Goal: Information Seeking & Learning: Learn about a topic

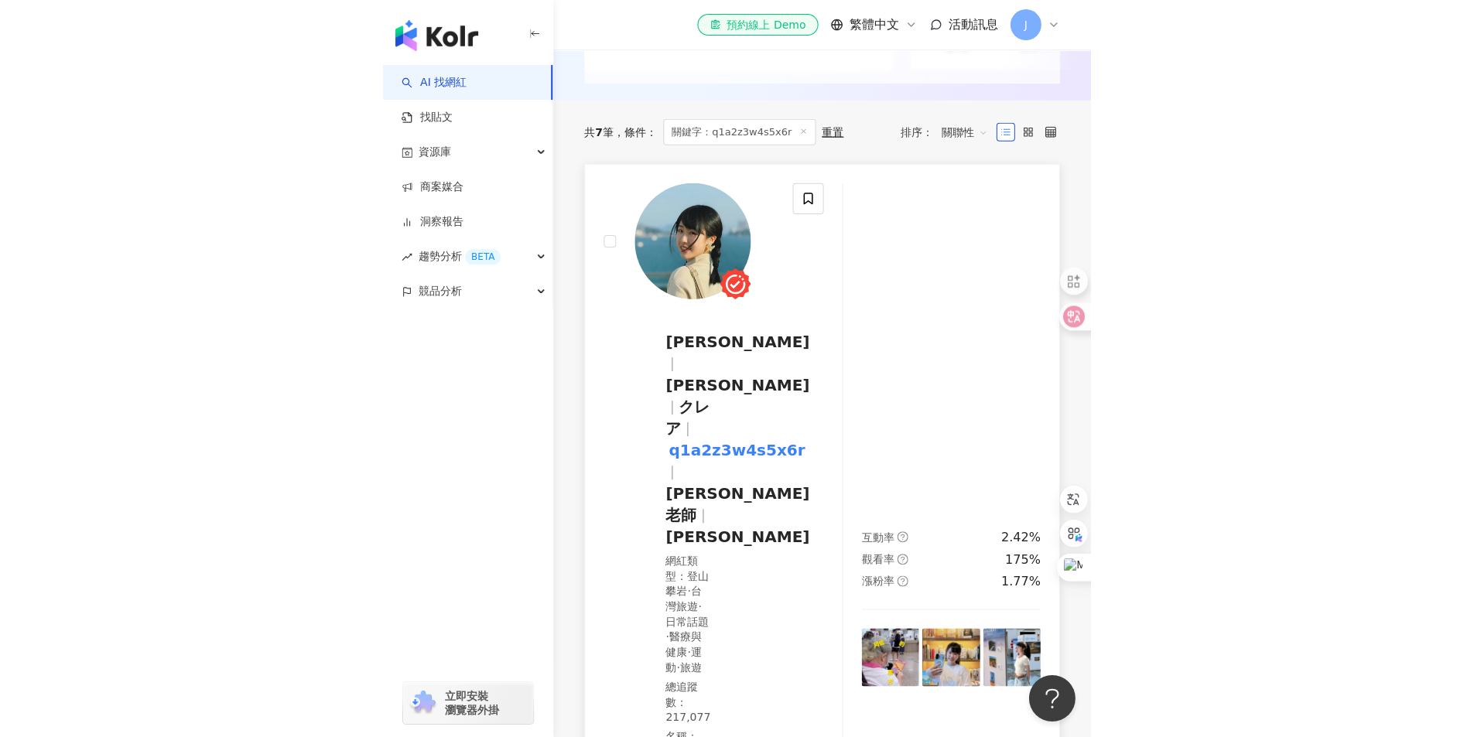
scroll to position [542, 0]
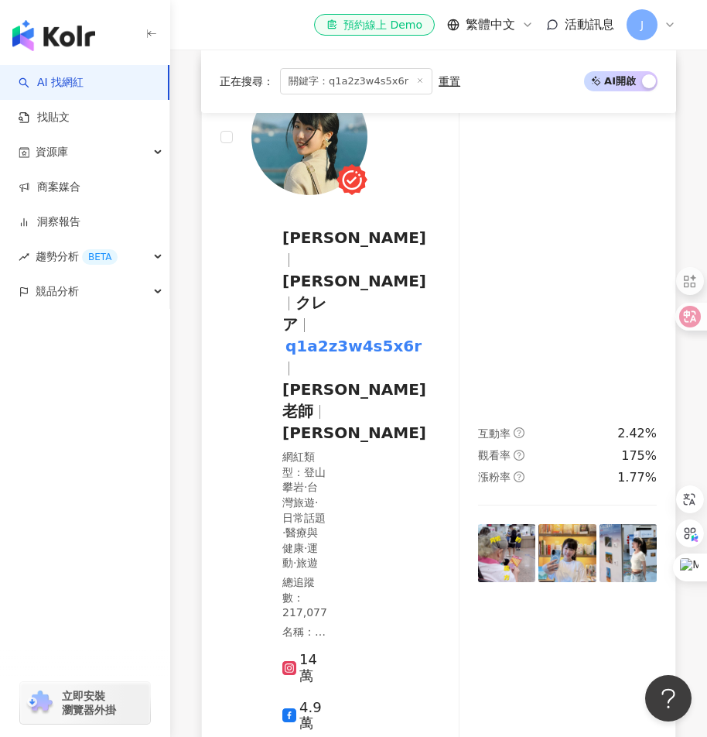
click at [308, 145] on img at bounding box center [310, 137] width 116 height 116
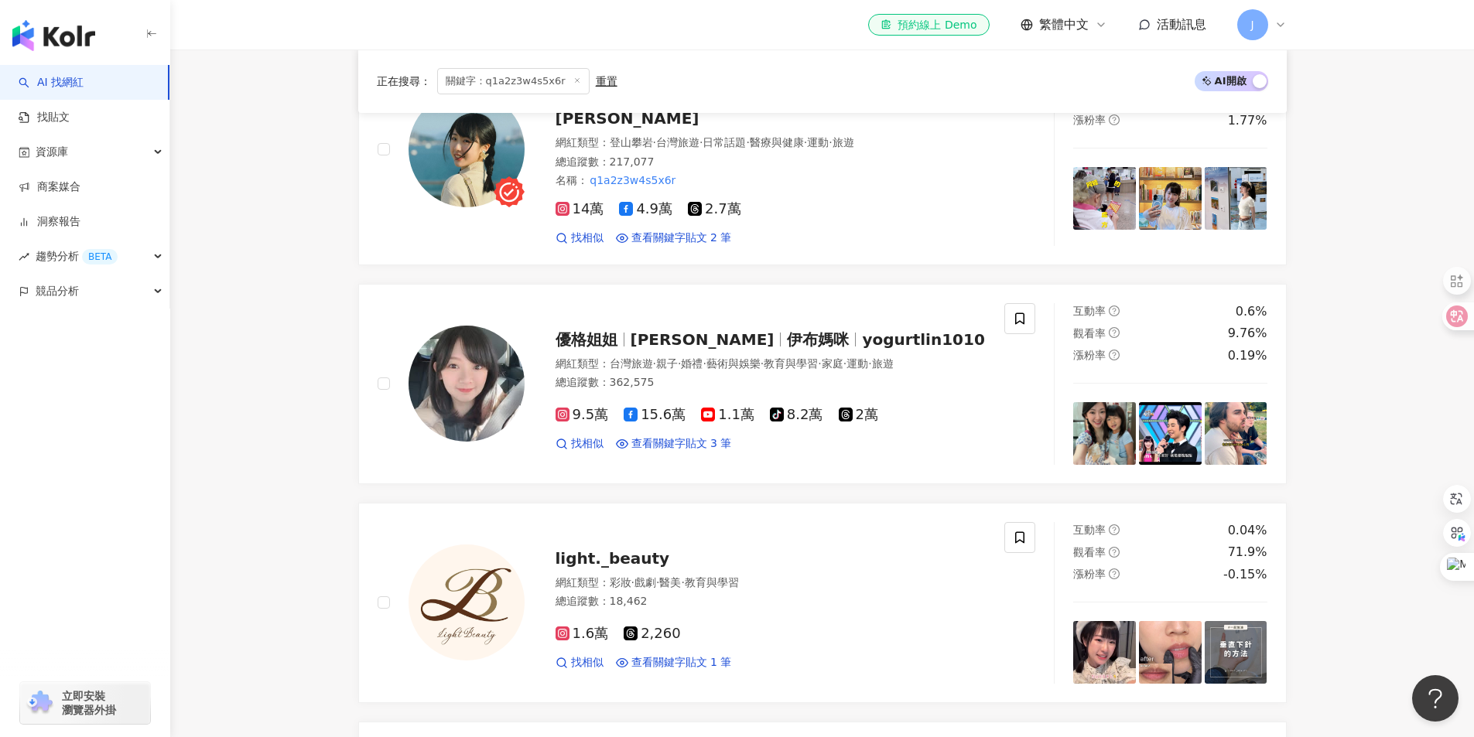
click at [536, 80] on span "關鍵字：q1a2z3w4s5x6r" at bounding box center [513, 81] width 152 height 26
click at [573, 77] on icon at bounding box center [577, 81] width 8 height 8
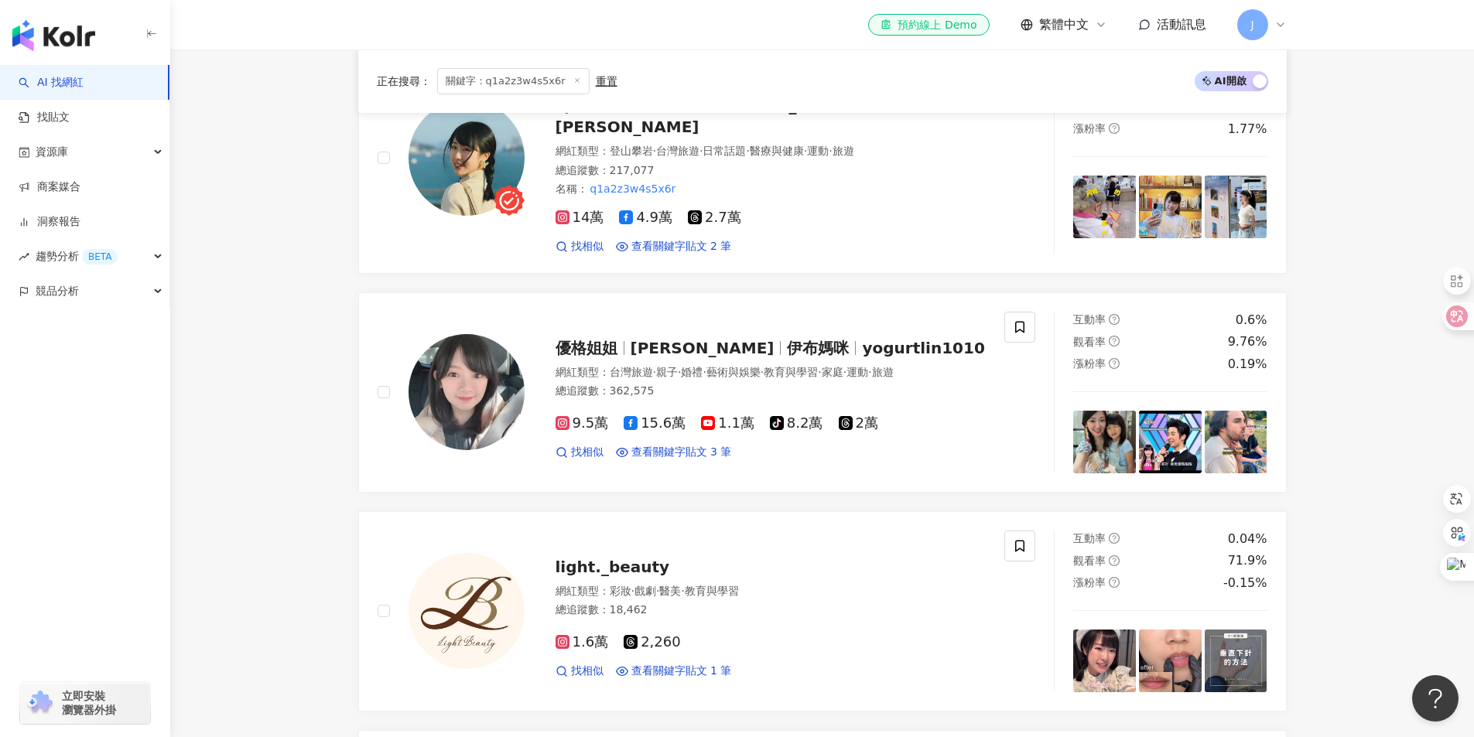
scroll to position [97, 0]
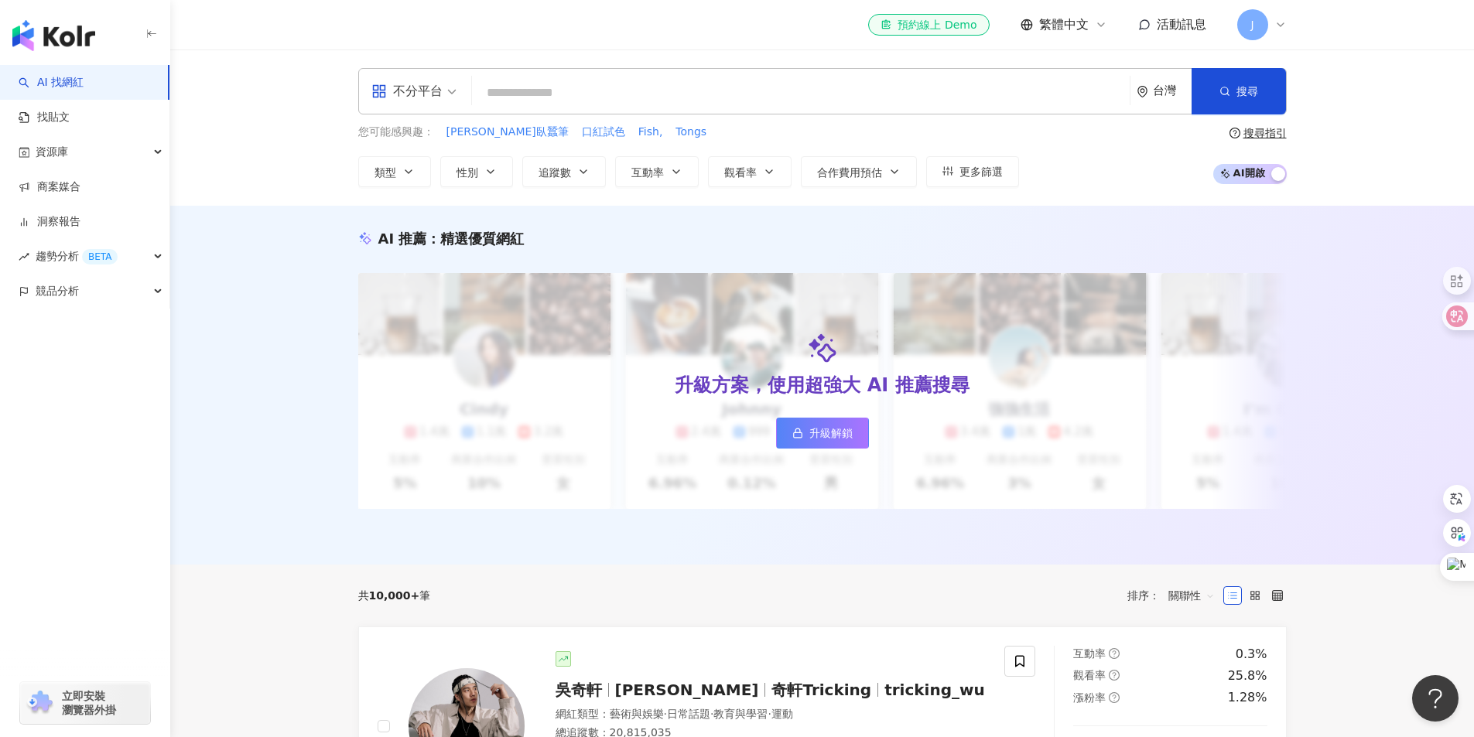
click at [628, 94] on input "search" at bounding box center [800, 92] width 645 height 29
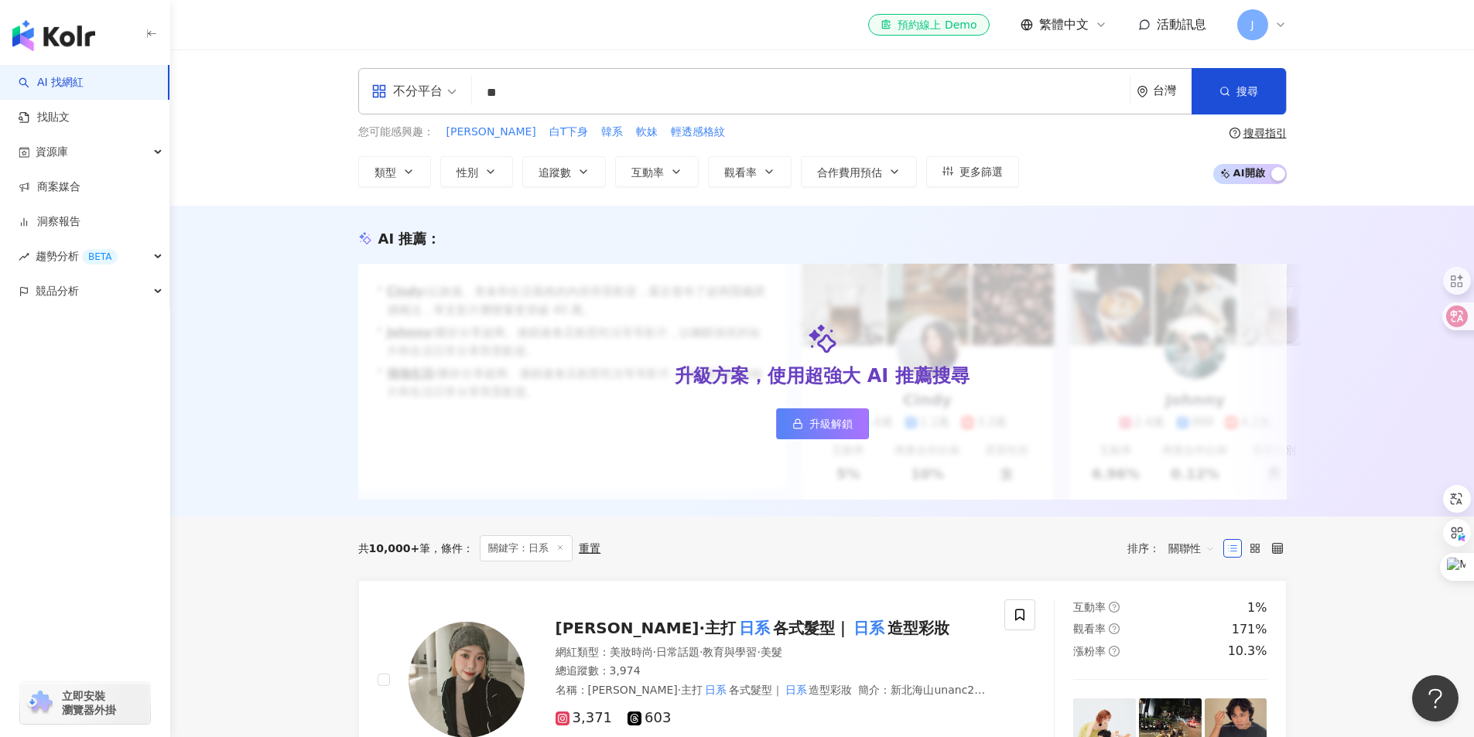
click at [515, 92] on input "**" at bounding box center [800, 92] width 645 height 29
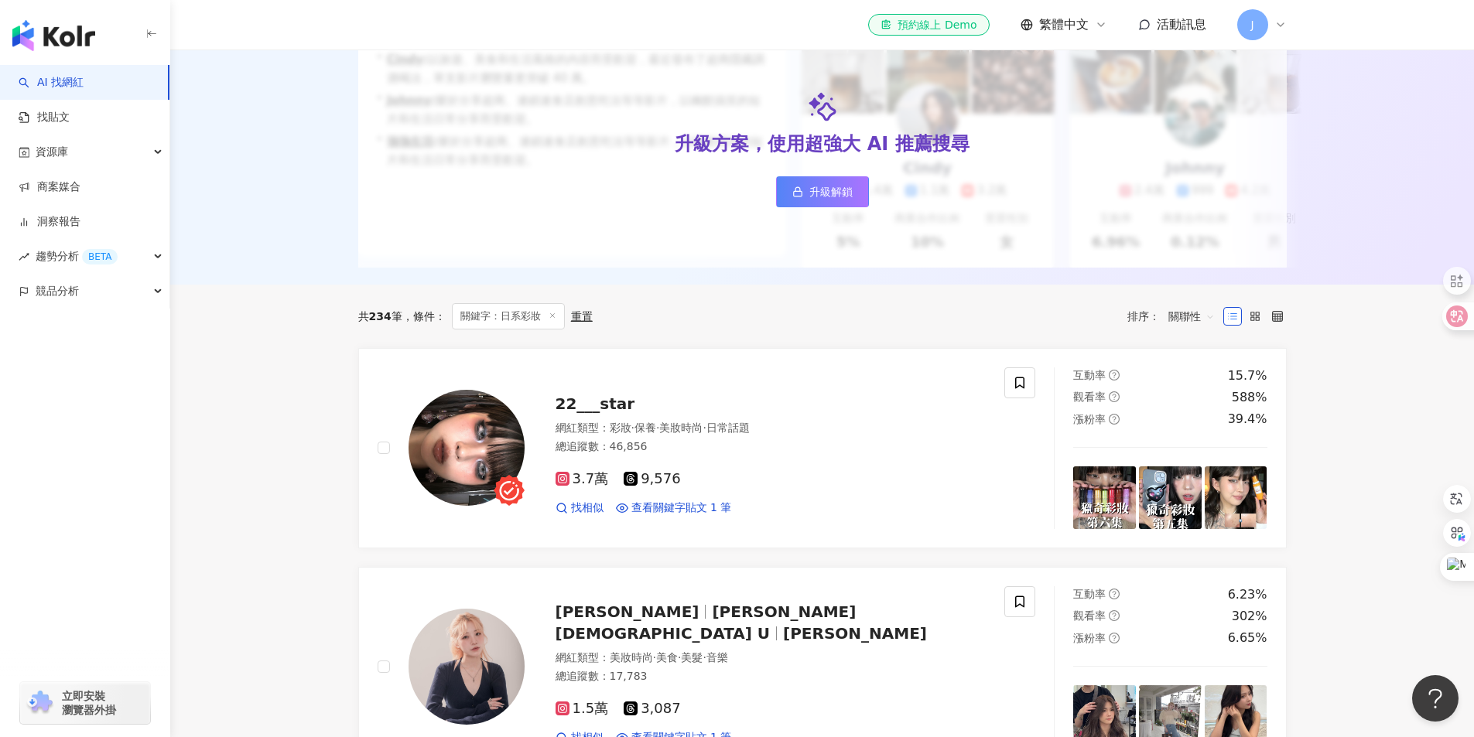
scroll to position [542, 0]
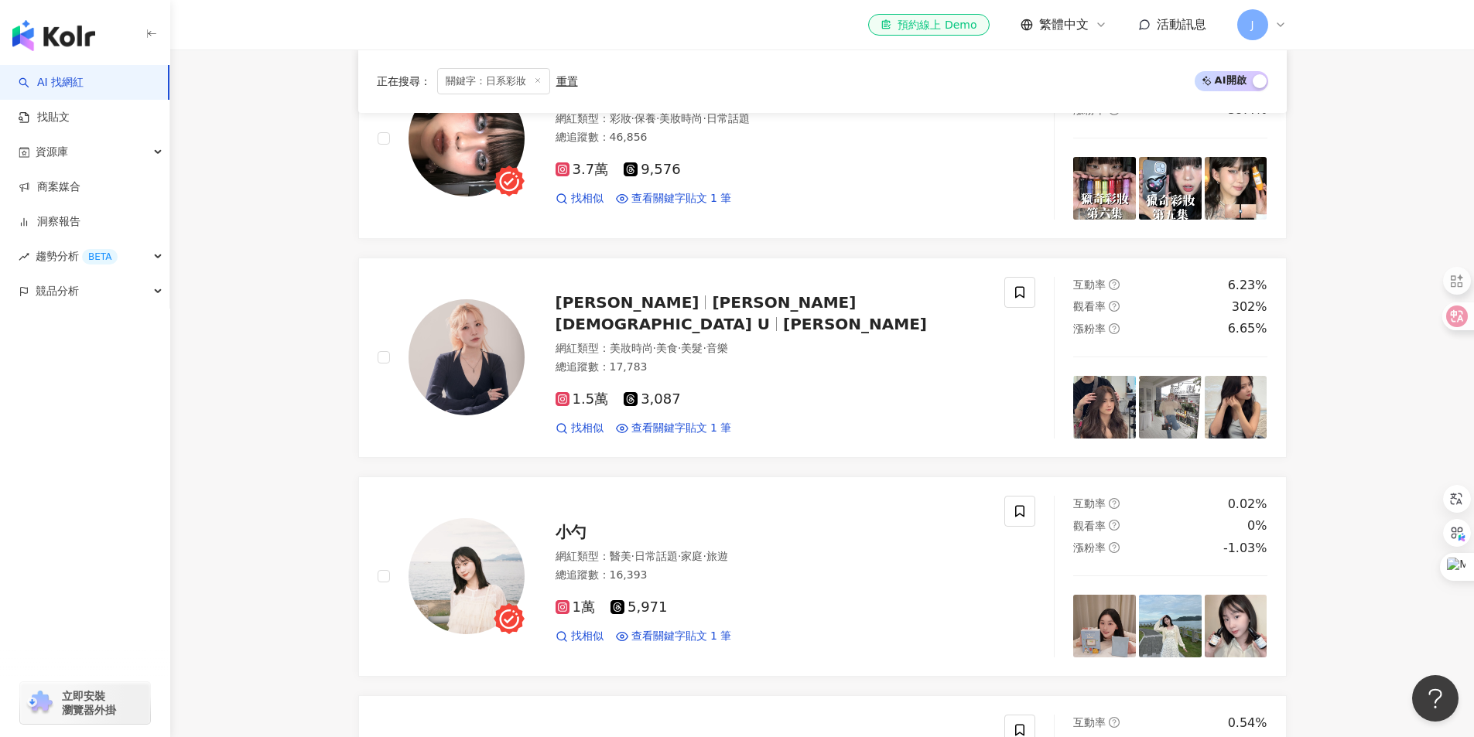
type input "****"
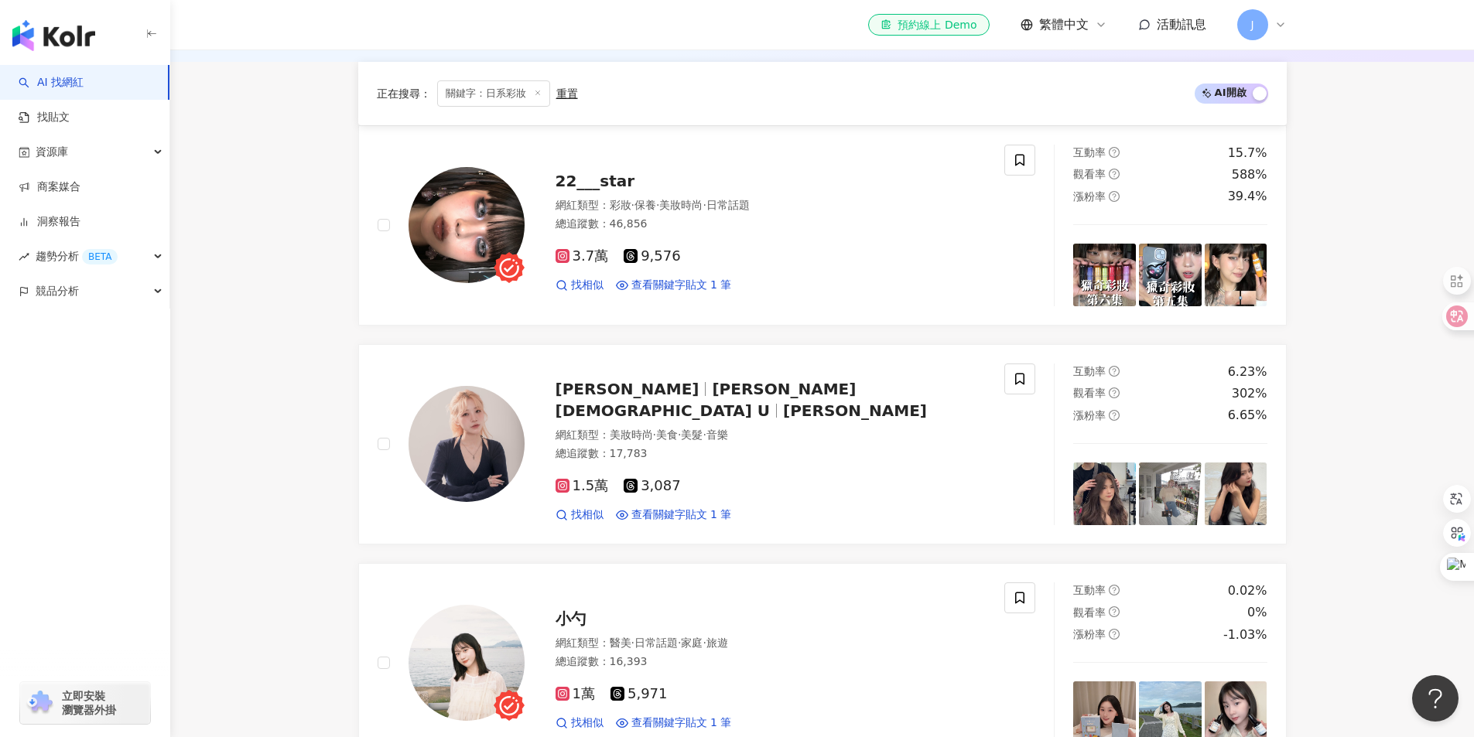
scroll to position [310, 0]
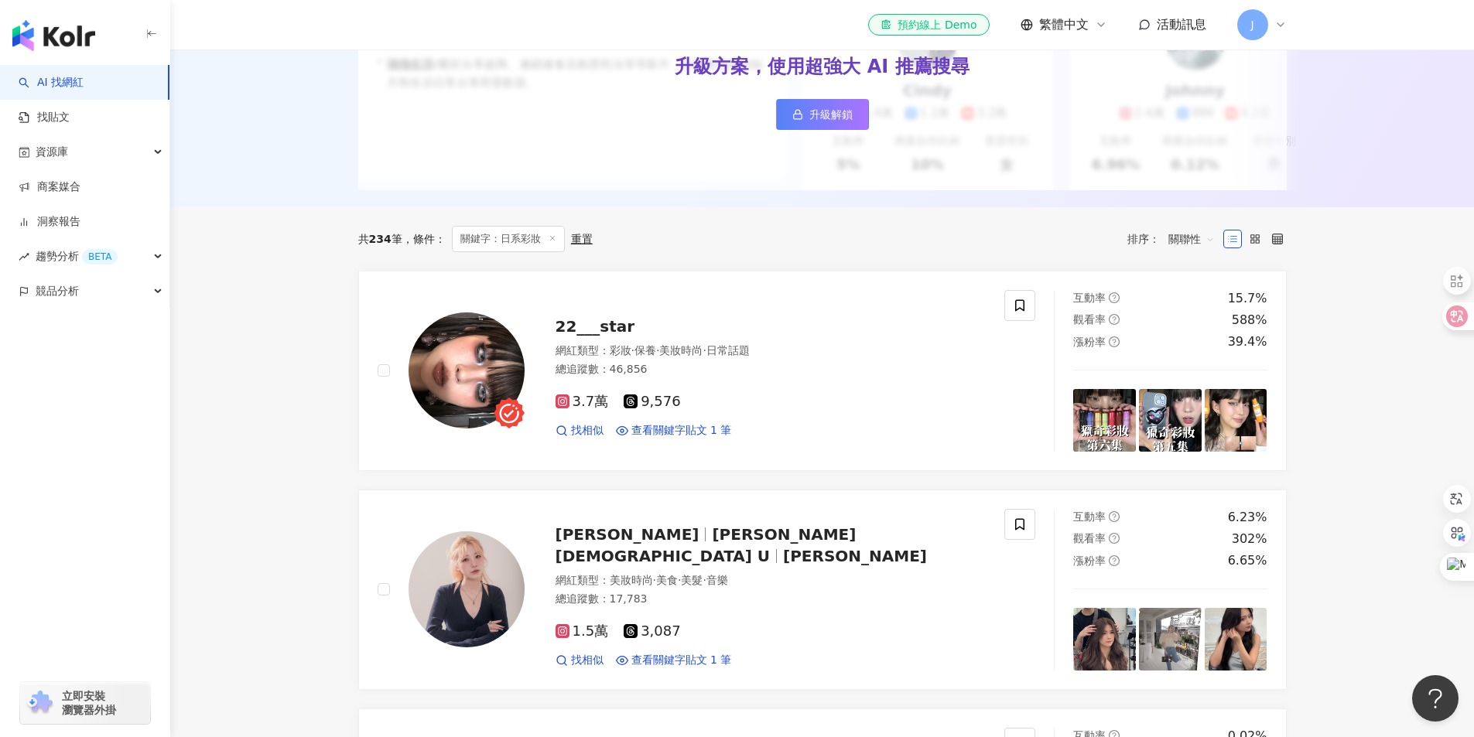
click at [333, 139] on div "AI 推薦 ： 升級方案，使用超強大 AI 推薦搜尋 升級解鎖 • Cindy : 以旅遊、美食和生活風格的內容而受歡迎，最近發布了超商隱藏調酒喝法，單支影片…" at bounding box center [822, 55] width 991 height 271
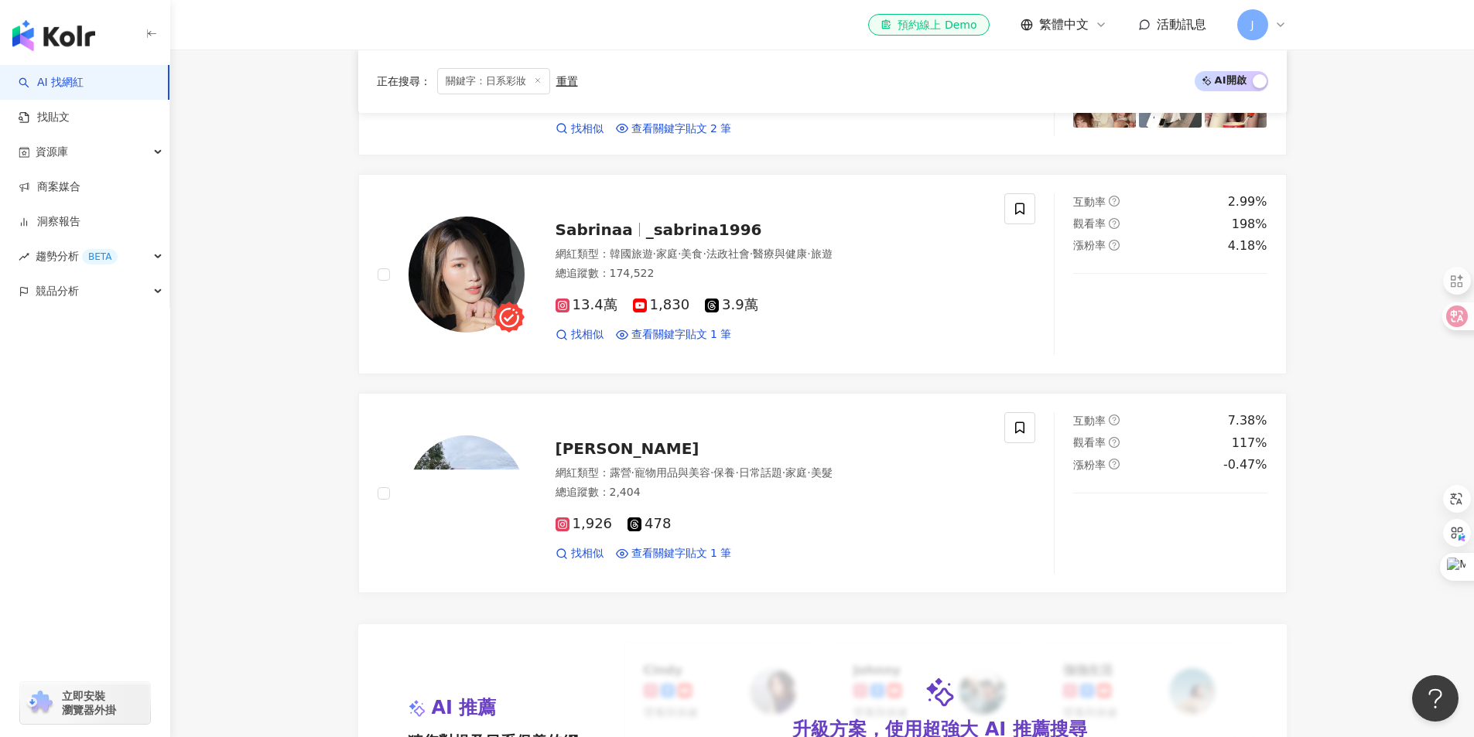
scroll to position [2631, 0]
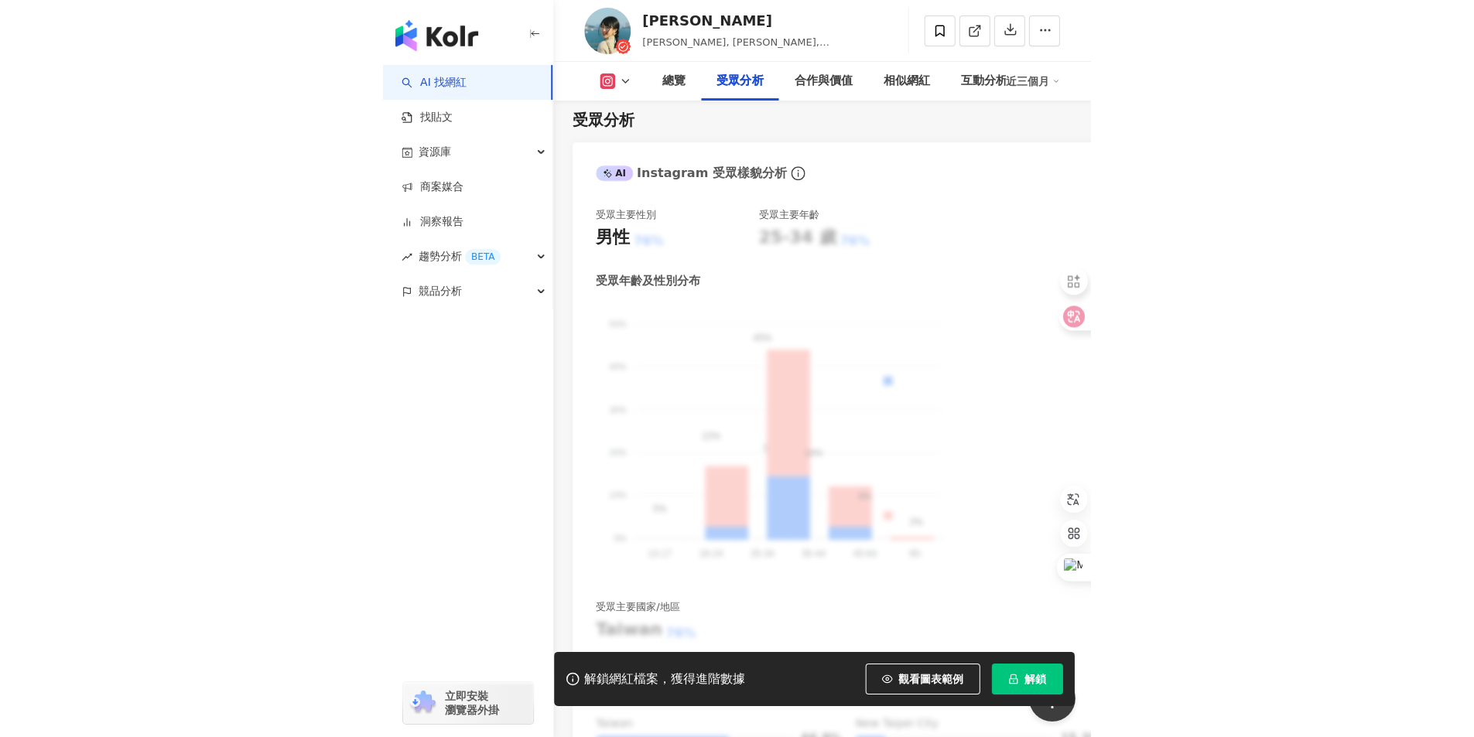
scroll to position [2082, 0]
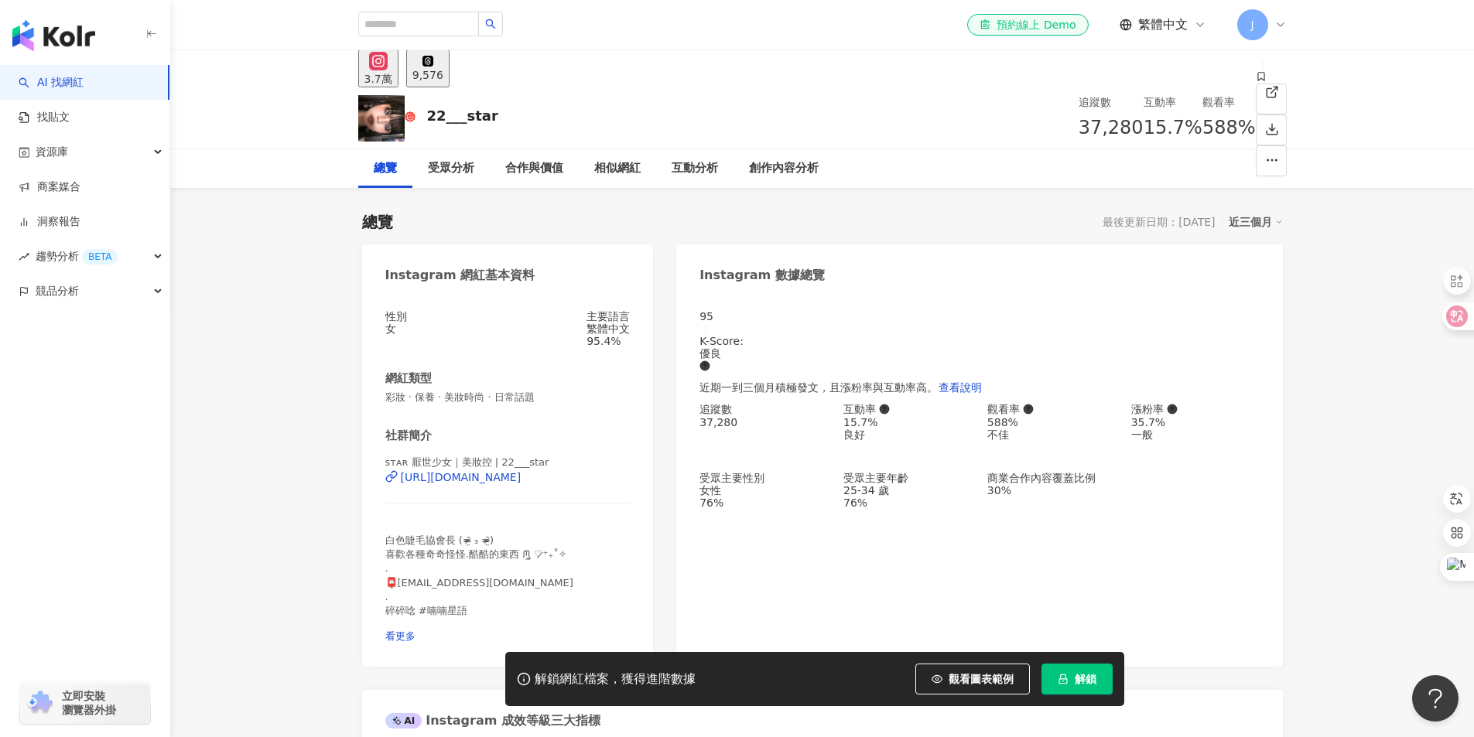
click at [381, 67] on rect at bounding box center [378, 61] width 15 height 14
click at [392, 73] on div "3.7萬" at bounding box center [378, 79] width 28 height 12
click at [372, 115] on img at bounding box center [381, 118] width 46 height 46
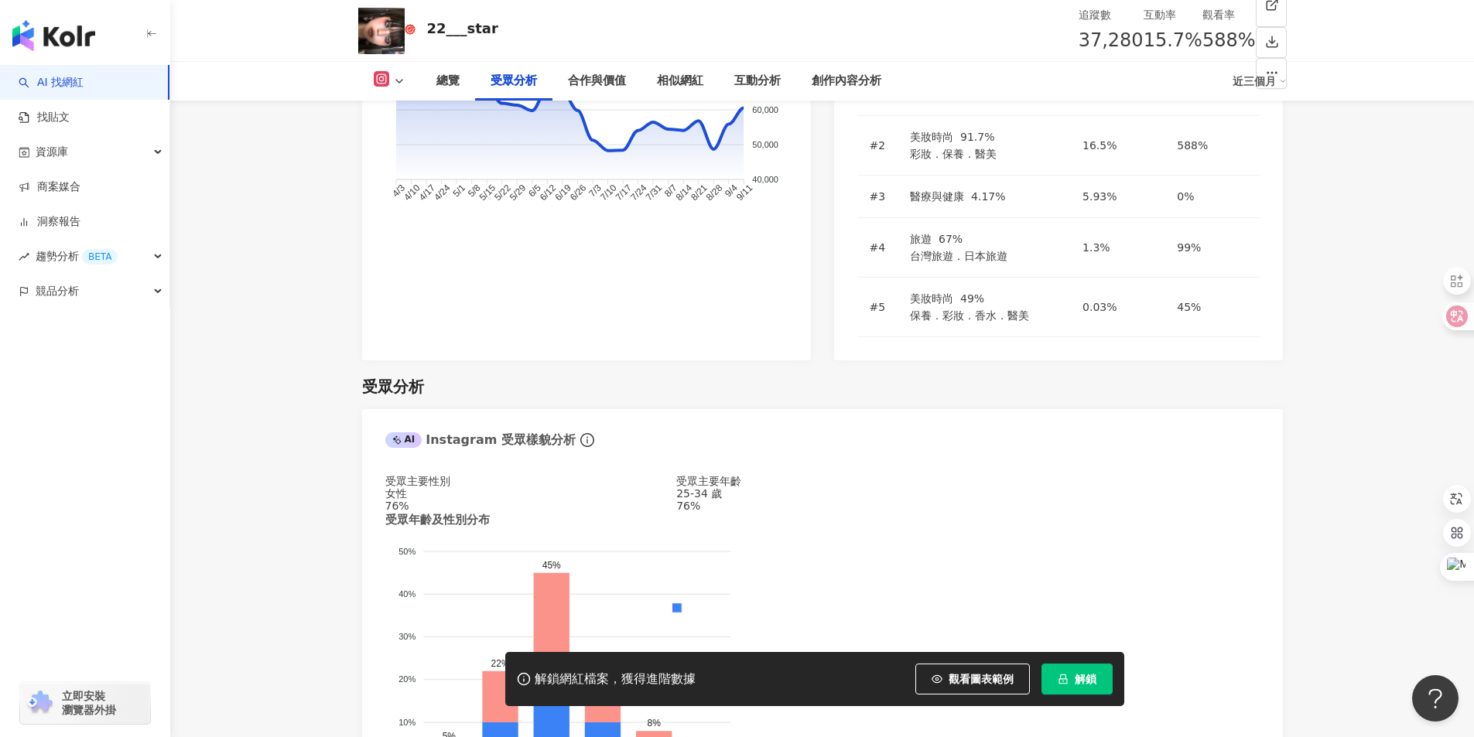
scroll to position [1316, 0]
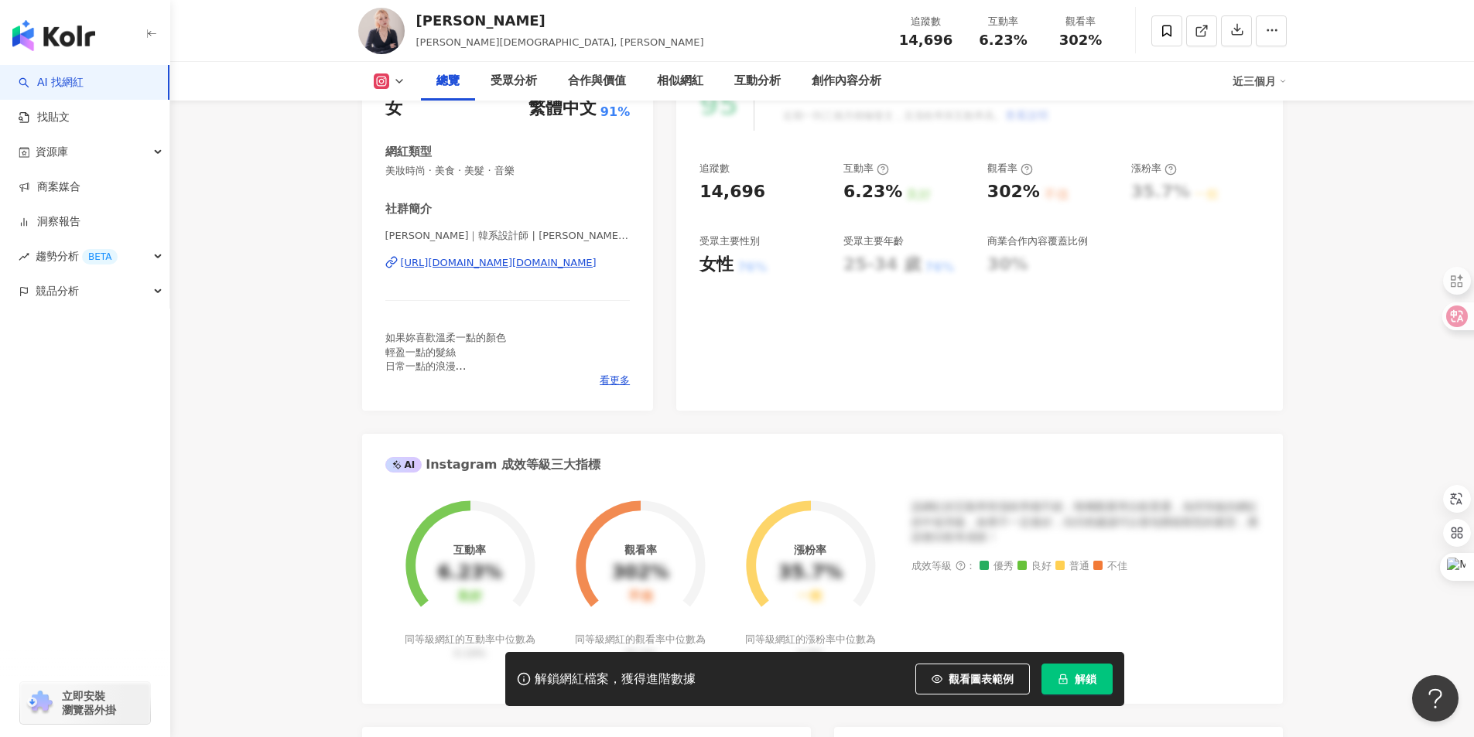
scroll to position [232, 0]
click at [619, 379] on span "看更多" at bounding box center [615, 380] width 30 height 14
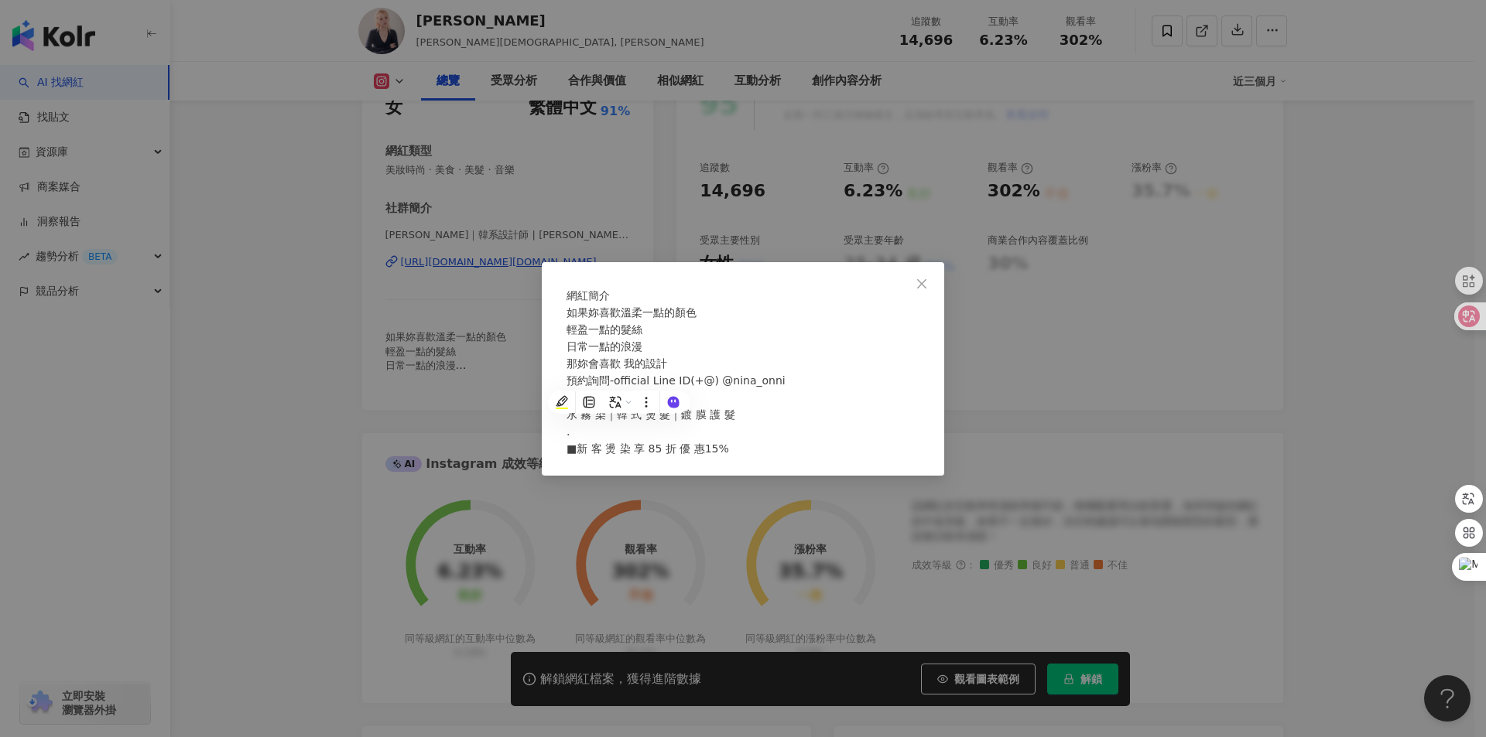
click at [333, 354] on div "網紅簡介 如果妳喜歡溫柔一點的顏色 輕盈一點的髮絲 日常一點的浪漫 那妳會喜歡 我的設計 預約詢問-official Line ID(+@) @nina_on…" at bounding box center [743, 368] width 1486 height 737
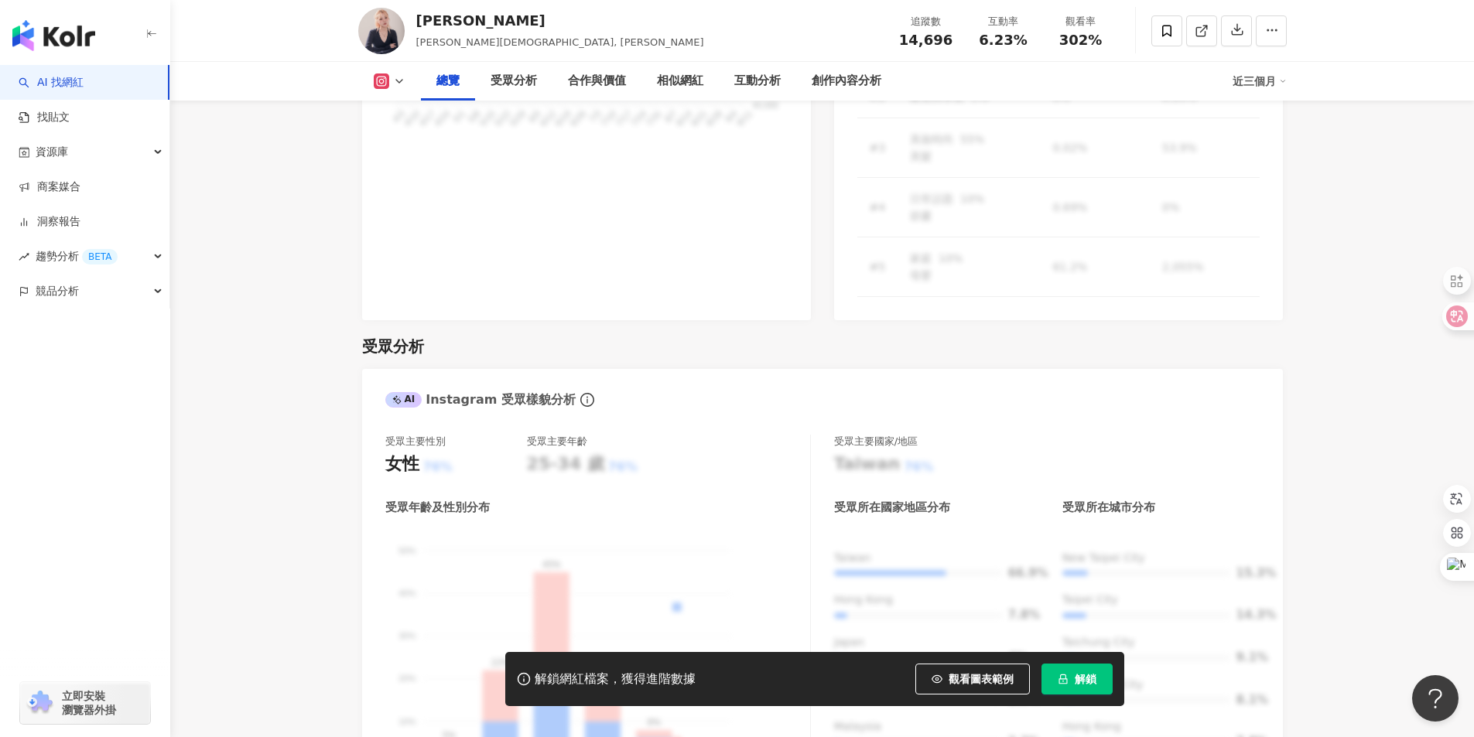
scroll to position [1393, 0]
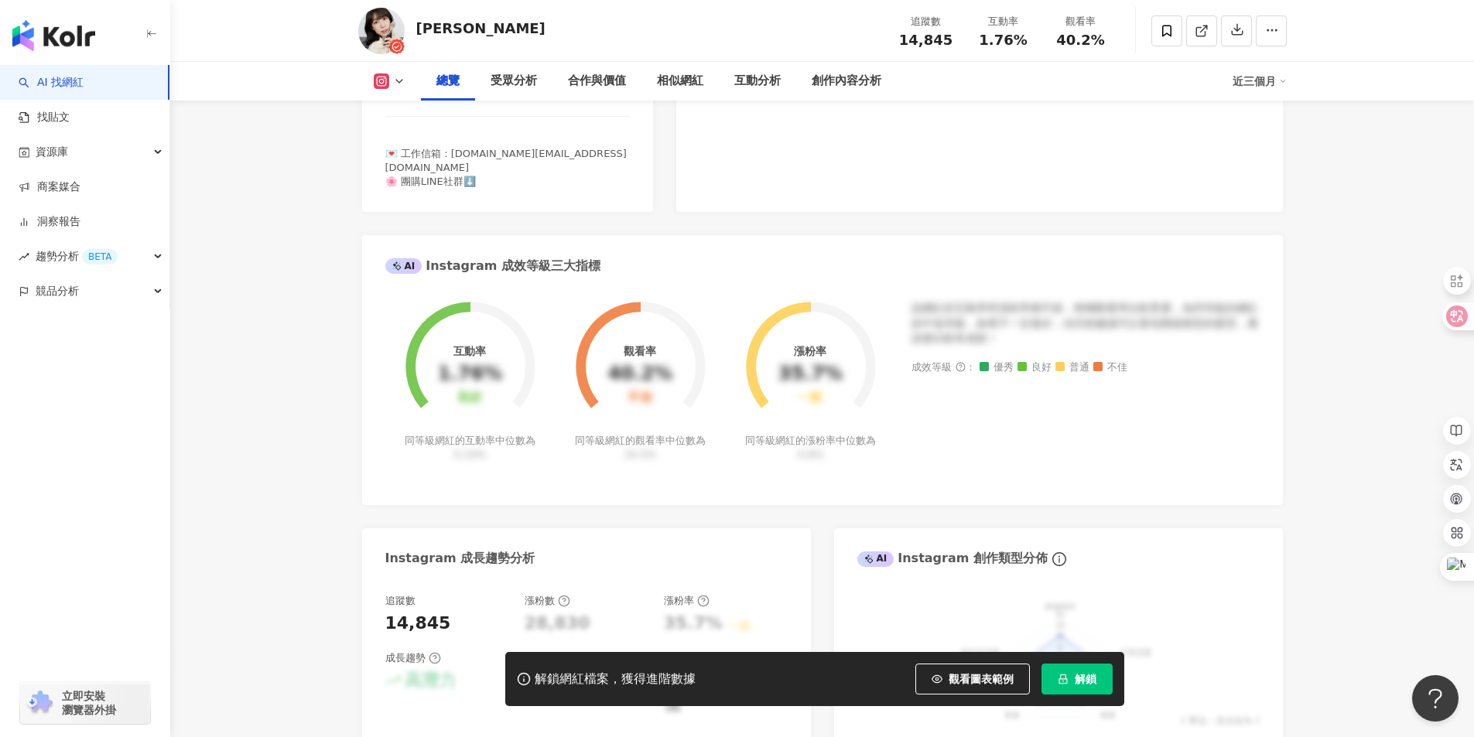
scroll to position [619, 0]
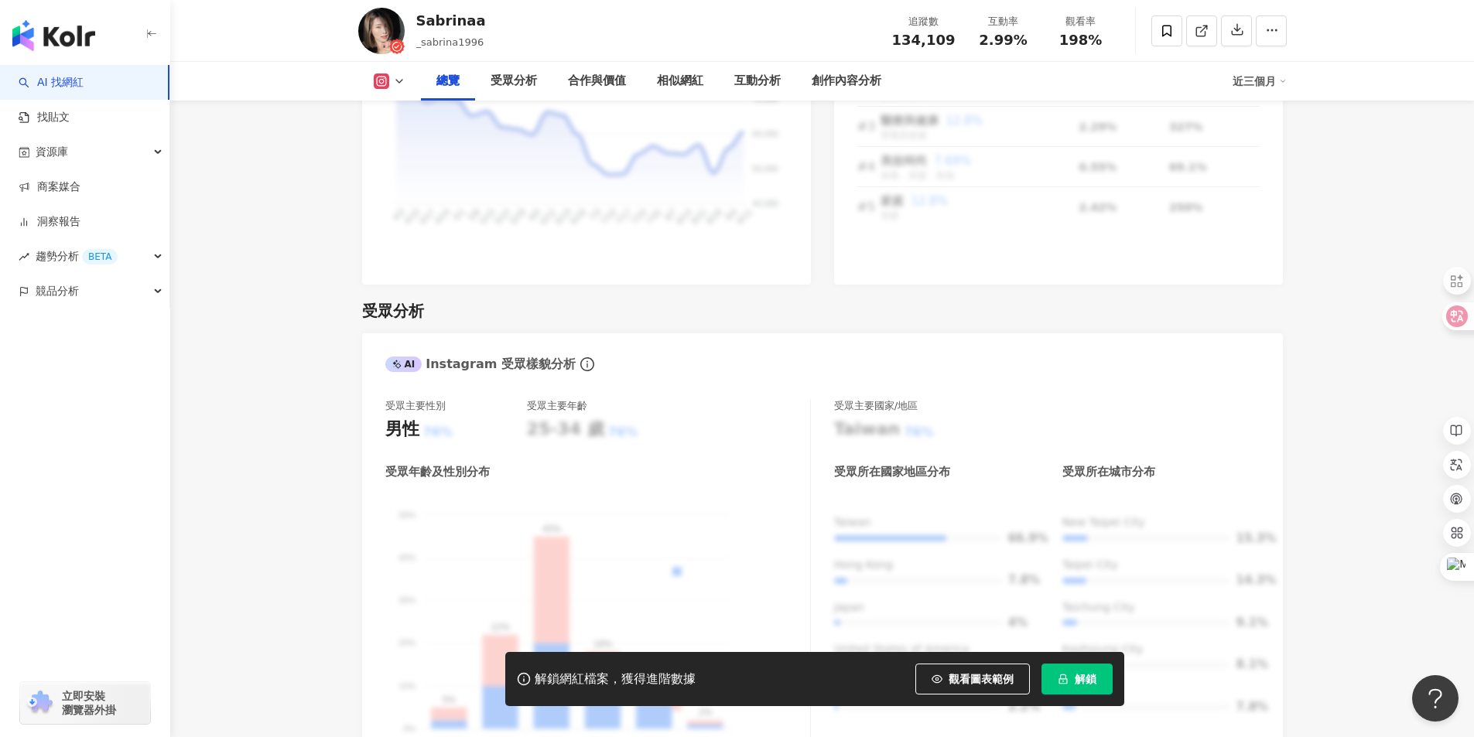
scroll to position [1470, 0]
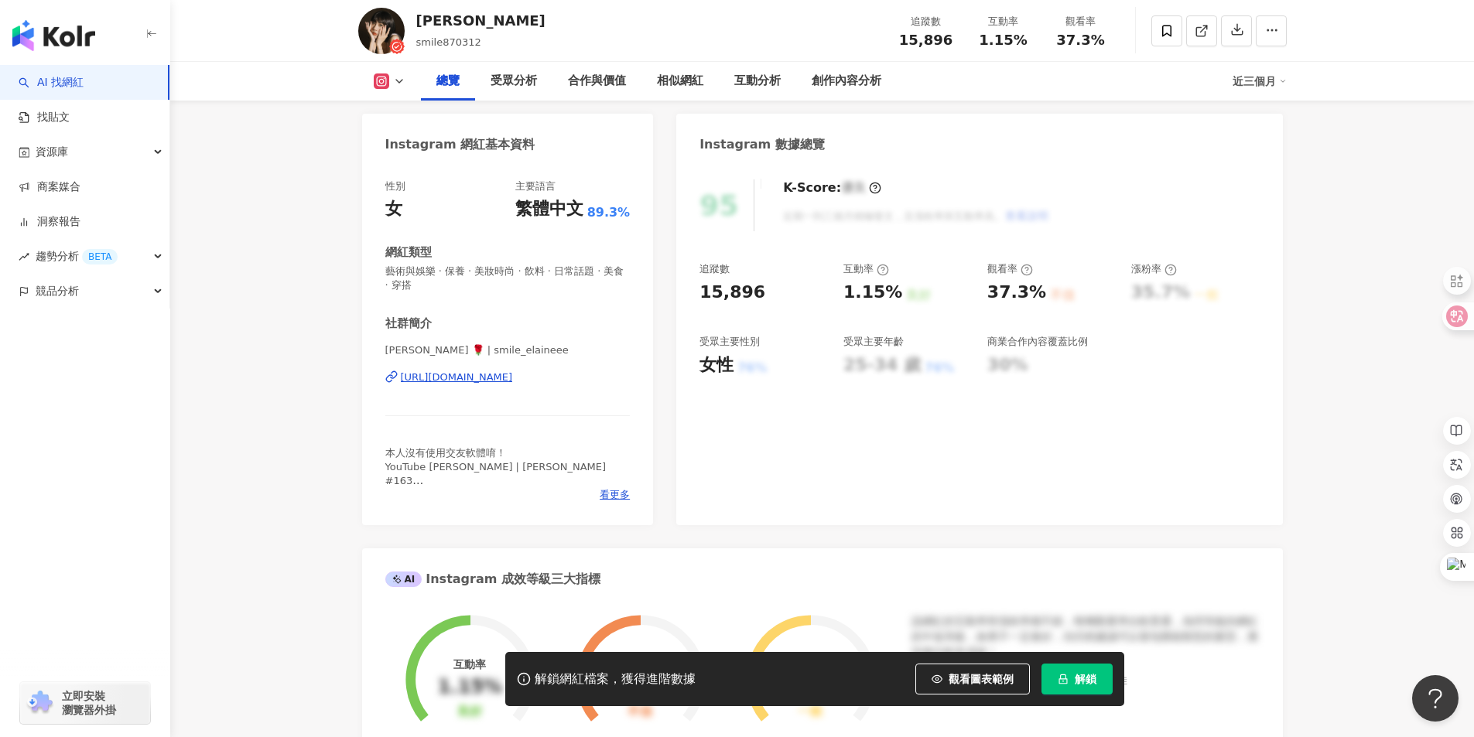
scroll to position [77, 0]
